Goal: Information Seeking & Learning: Learn about a topic

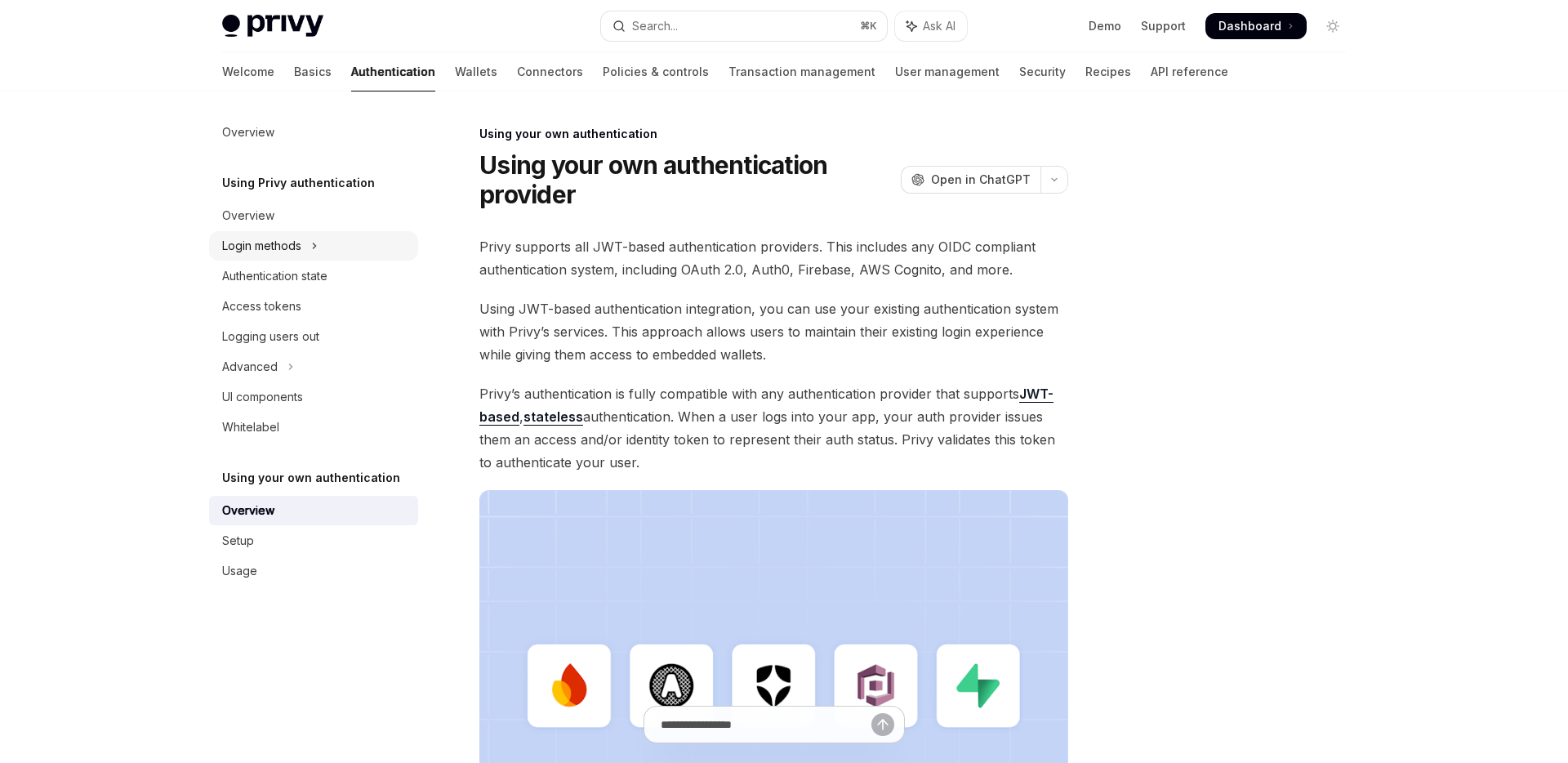
click at [319, 242] on button "Login methods" at bounding box center [314, 246] width 209 height 30
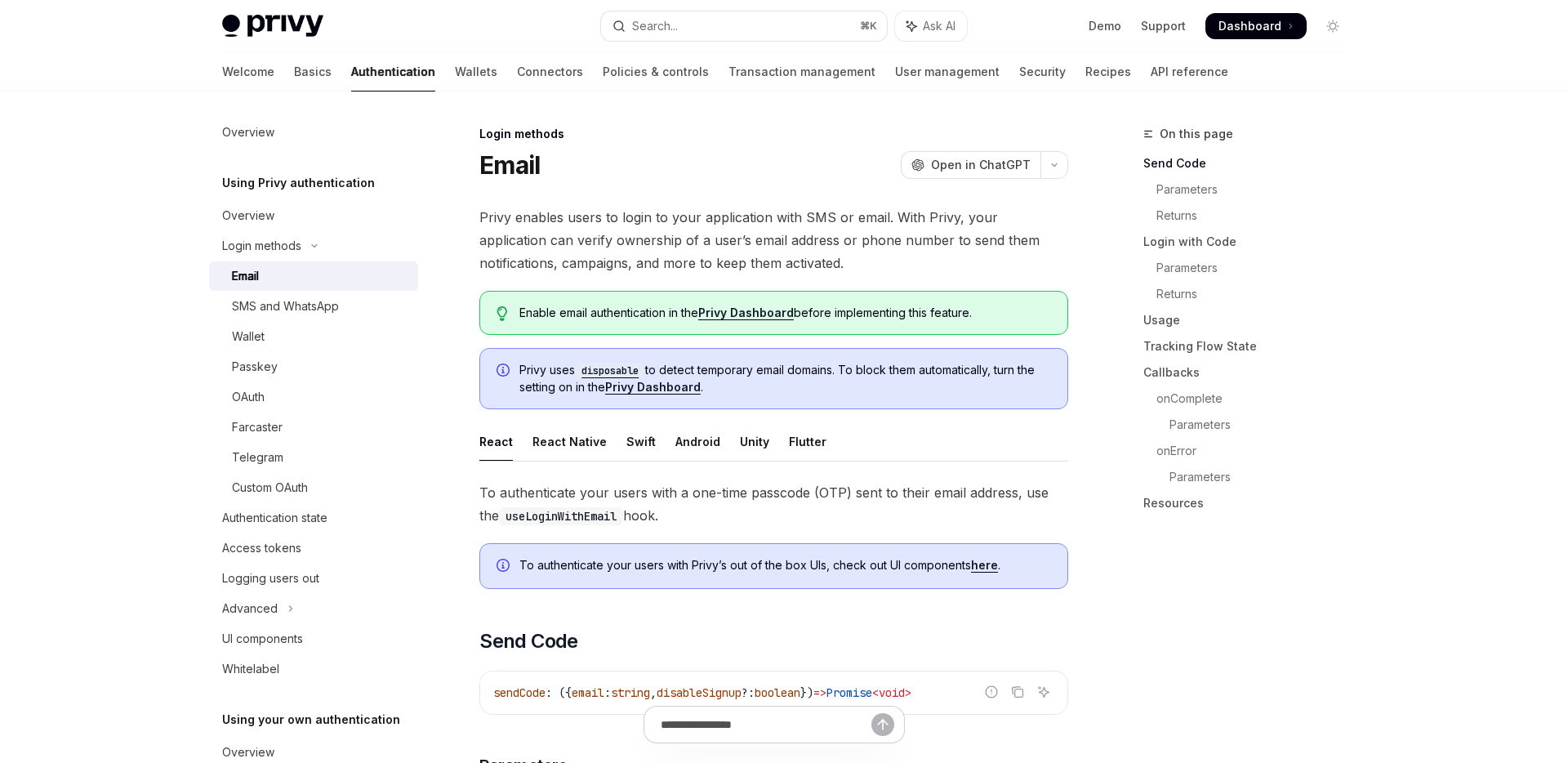
click at [291, 281] on div "Email" at bounding box center [320, 276] width 177 height 19
click at [272, 330] on div "Wallet" at bounding box center [320, 336] width 177 height 19
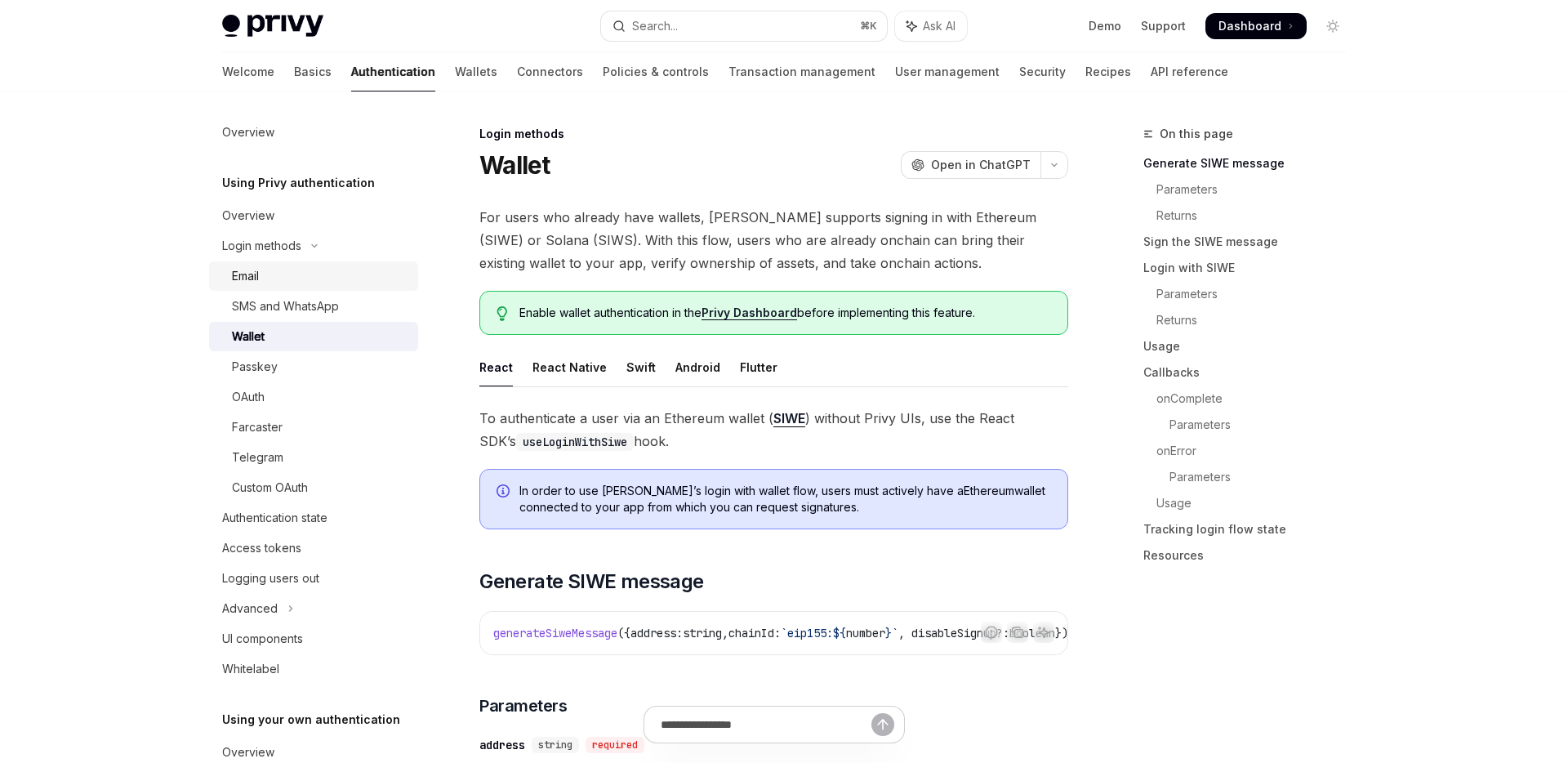
click at [281, 280] on div "Email" at bounding box center [320, 276] width 177 height 19
type textarea "*"
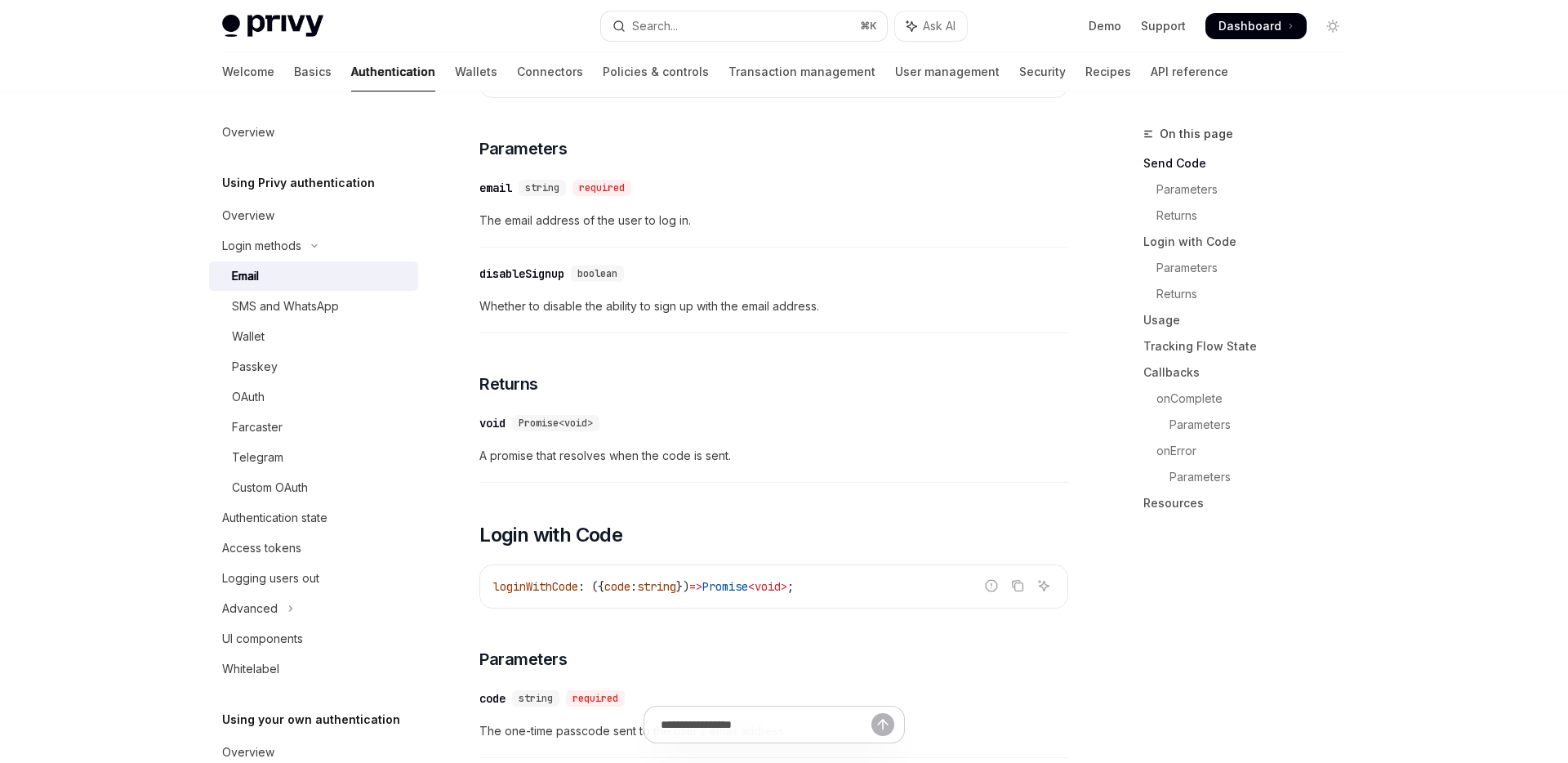
scroll to position [584, 0]
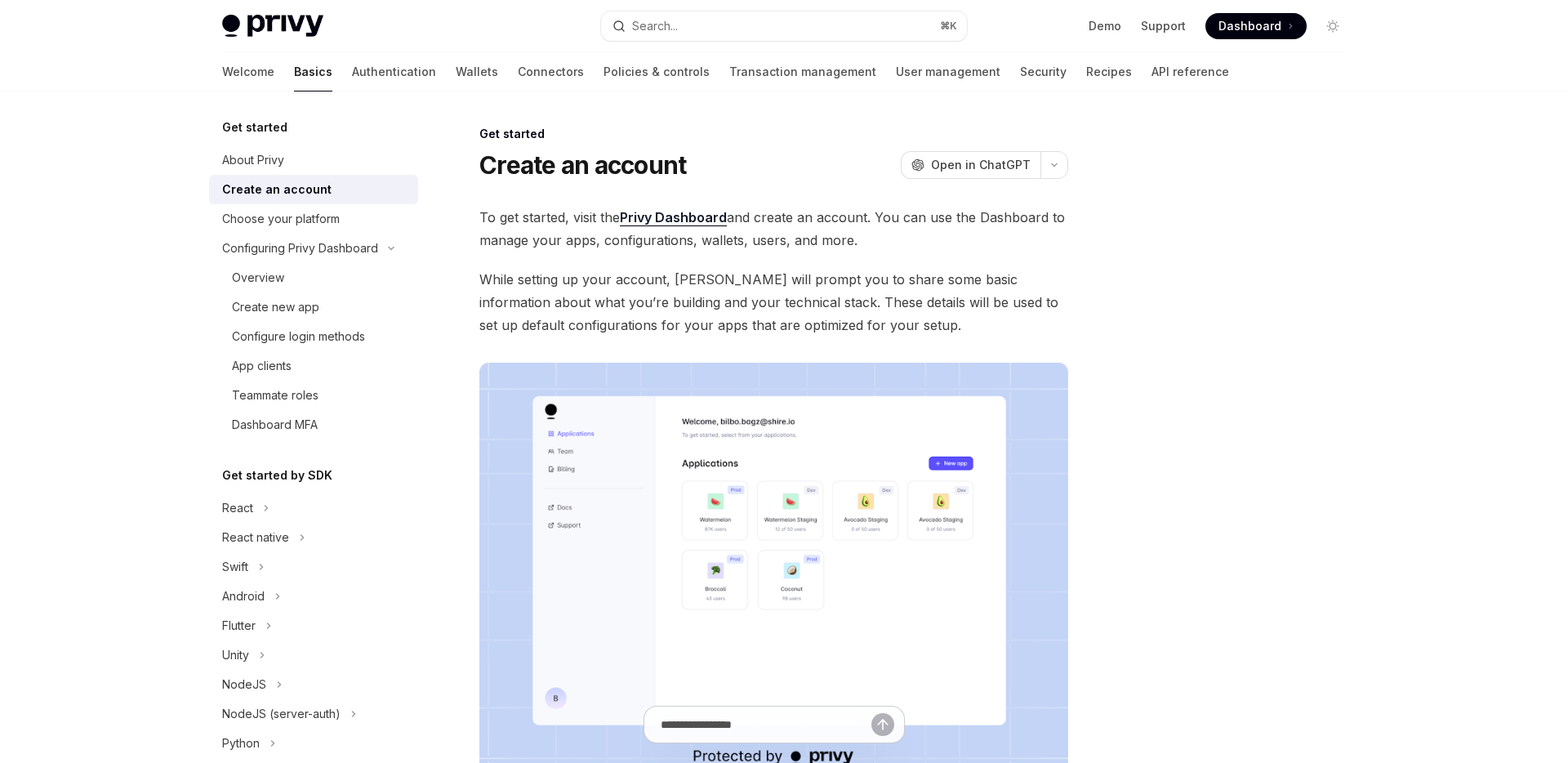
click at [288, 231] on link "Choose your platform" at bounding box center [314, 219] width 209 height 30
type textarea "*"
